Goal: Information Seeking & Learning: Compare options

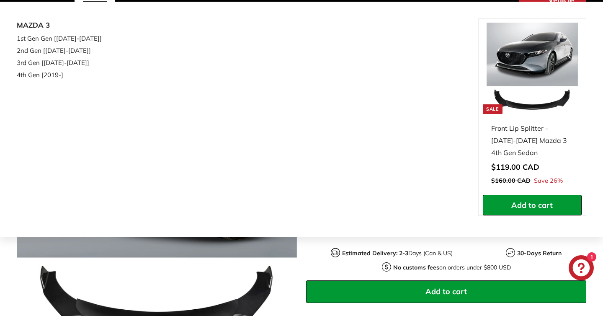
scroll to position [124, 0]
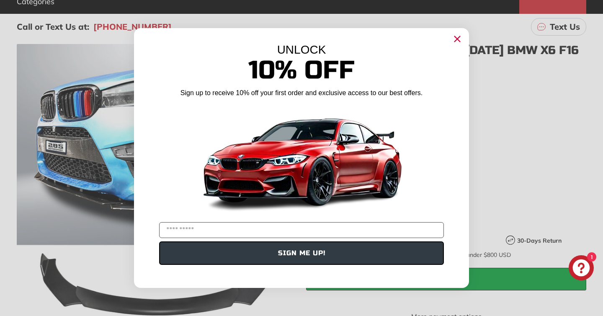
click at [457, 38] on circle "Close dialog" at bounding box center [457, 39] width 13 height 13
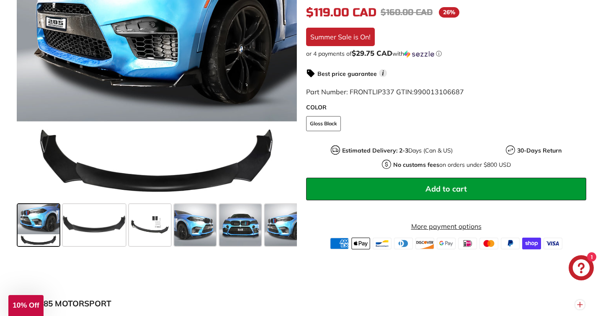
scroll to position [254, 0]
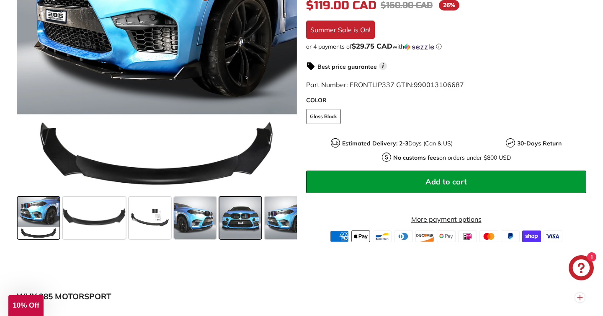
click at [239, 214] on span at bounding box center [240, 218] width 42 height 42
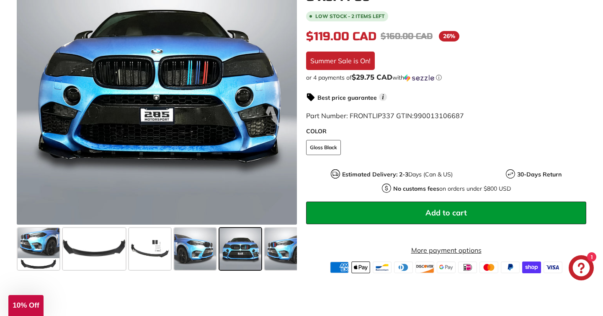
scroll to position [216, 0]
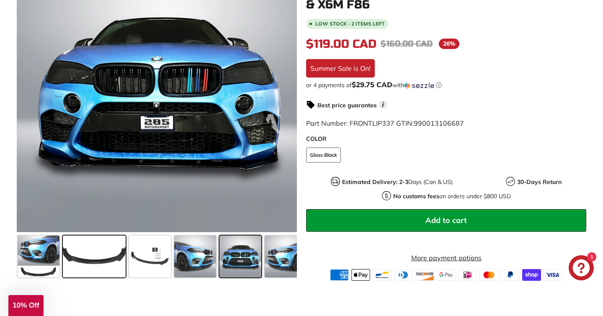
click at [106, 252] on span at bounding box center [94, 256] width 63 height 42
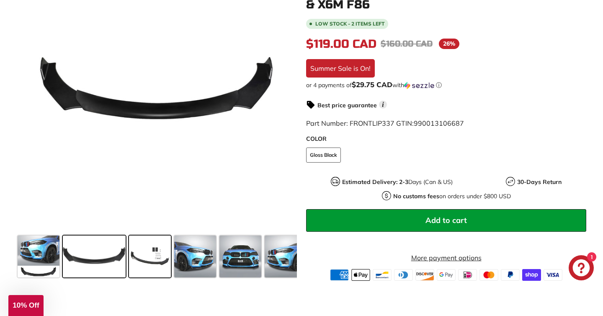
click at [146, 254] on span at bounding box center [150, 256] width 42 height 42
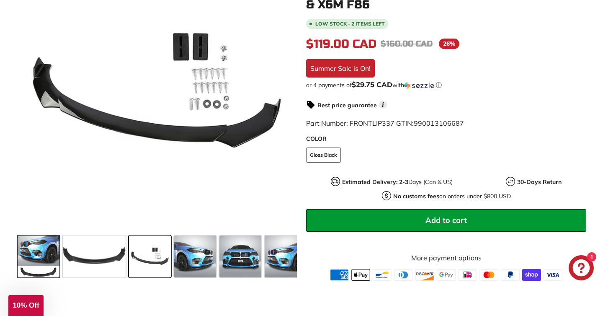
click at [46, 259] on span at bounding box center [39, 256] width 42 height 42
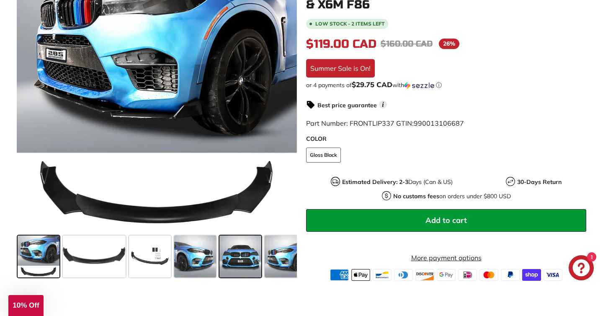
click at [241, 257] on span at bounding box center [240, 256] width 42 height 42
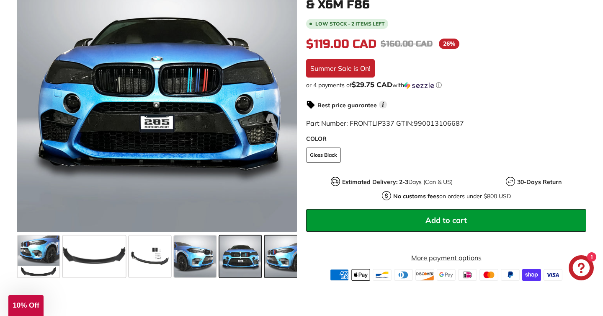
click at [277, 250] on span at bounding box center [285, 256] width 42 height 42
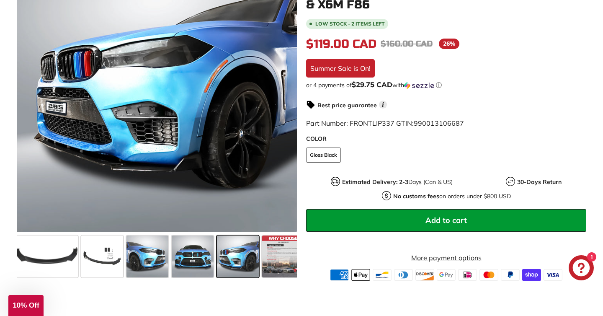
scroll to position [0, 56]
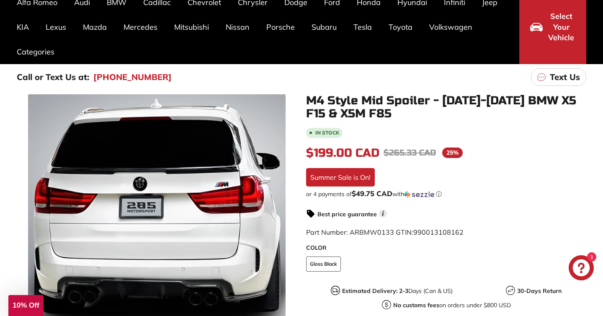
scroll to position [77, 0]
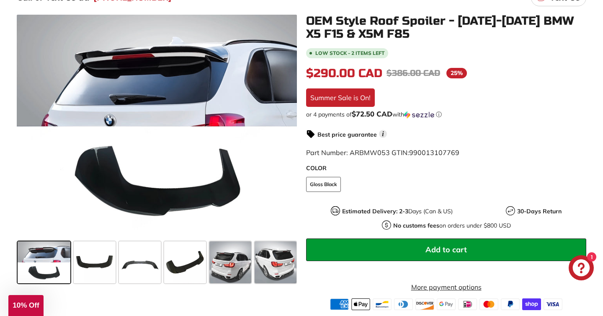
scroll to position [151, 0]
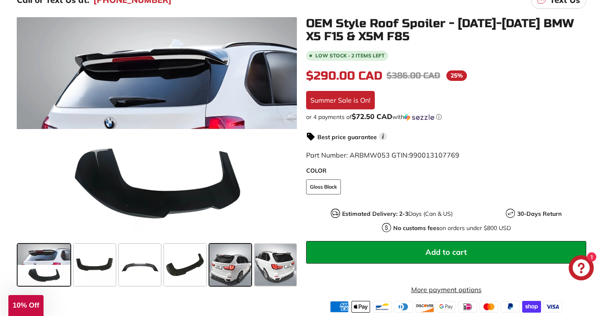
click at [229, 267] on span at bounding box center [230, 265] width 42 height 42
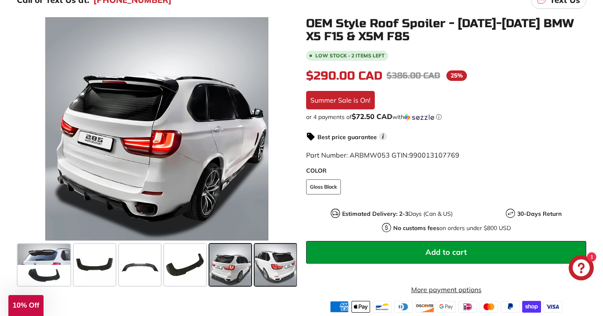
click at [280, 263] on span at bounding box center [275, 265] width 42 height 42
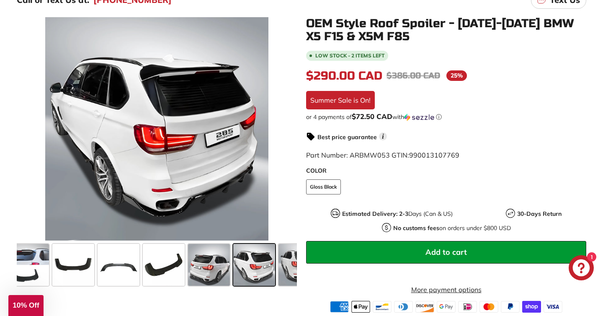
scroll to position [0, 91]
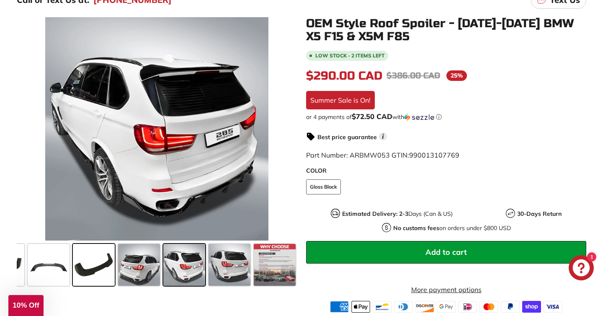
click at [115, 270] on div at bounding box center [93, 264] width 45 height 45
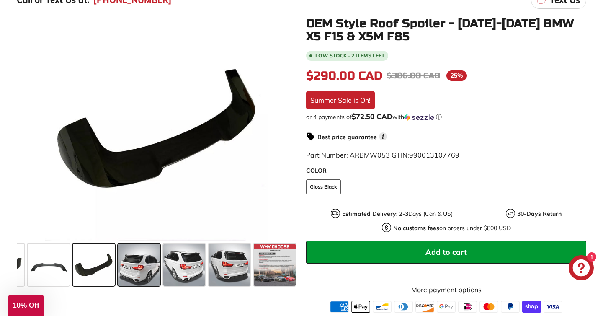
click at [141, 266] on span at bounding box center [139, 265] width 42 height 42
